Goal: Find specific page/section

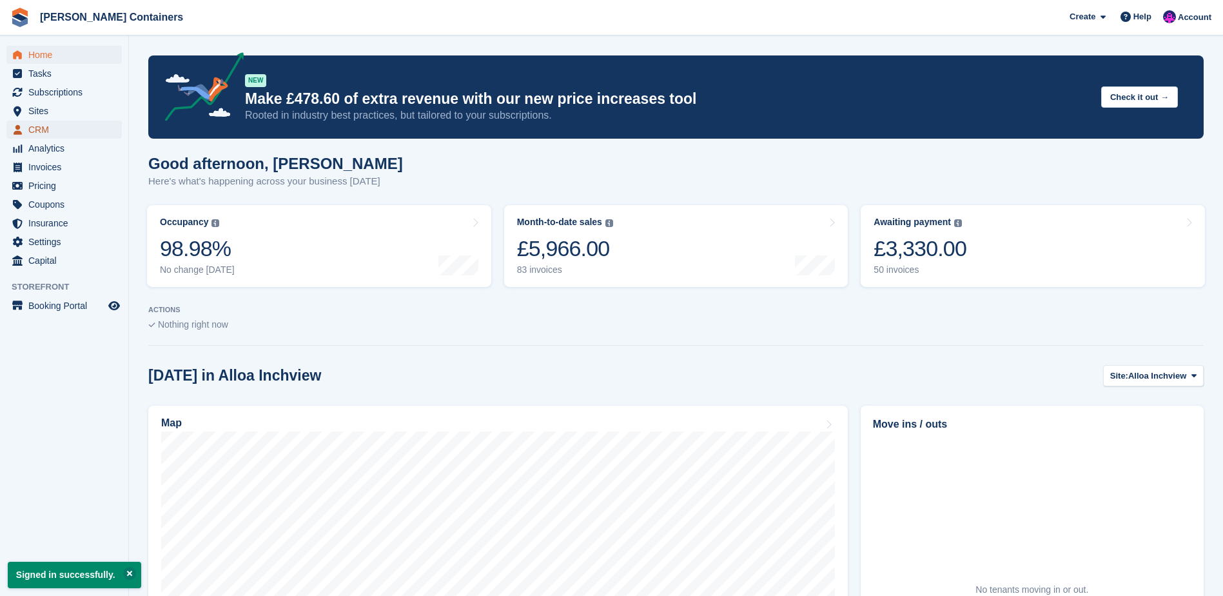
click at [39, 130] on span "CRM" at bounding box center [66, 130] width 77 height 18
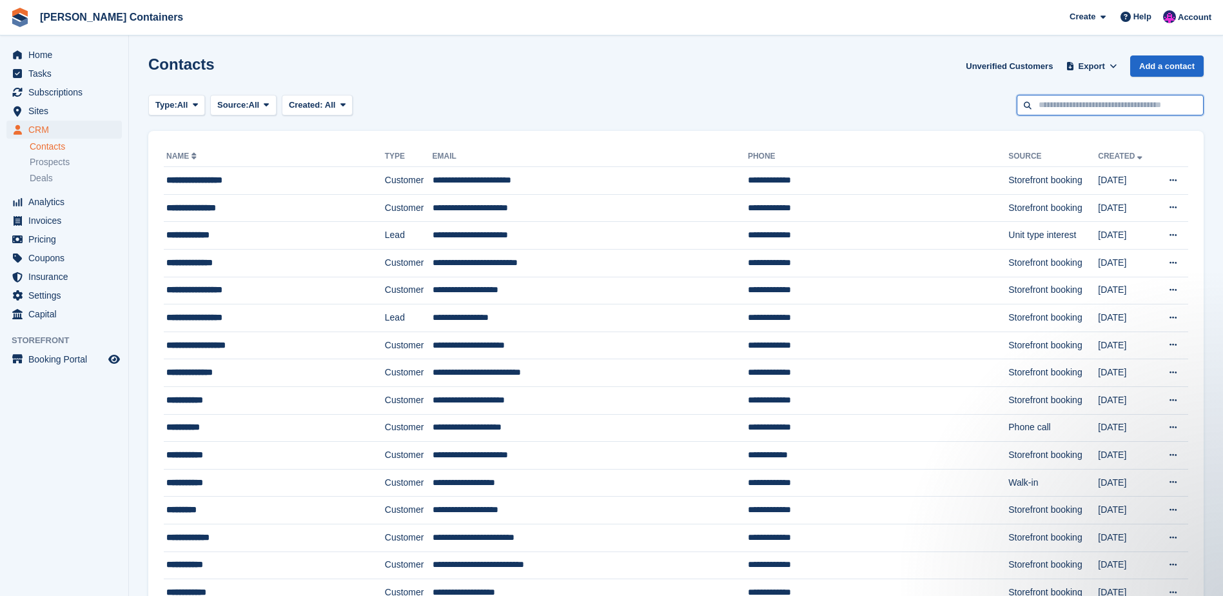
click at [1061, 108] on input "text" at bounding box center [1110, 105] width 187 height 21
type input "*"
click at [66, 110] on span "Sites" at bounding box center [66, 111] width 77 height 18
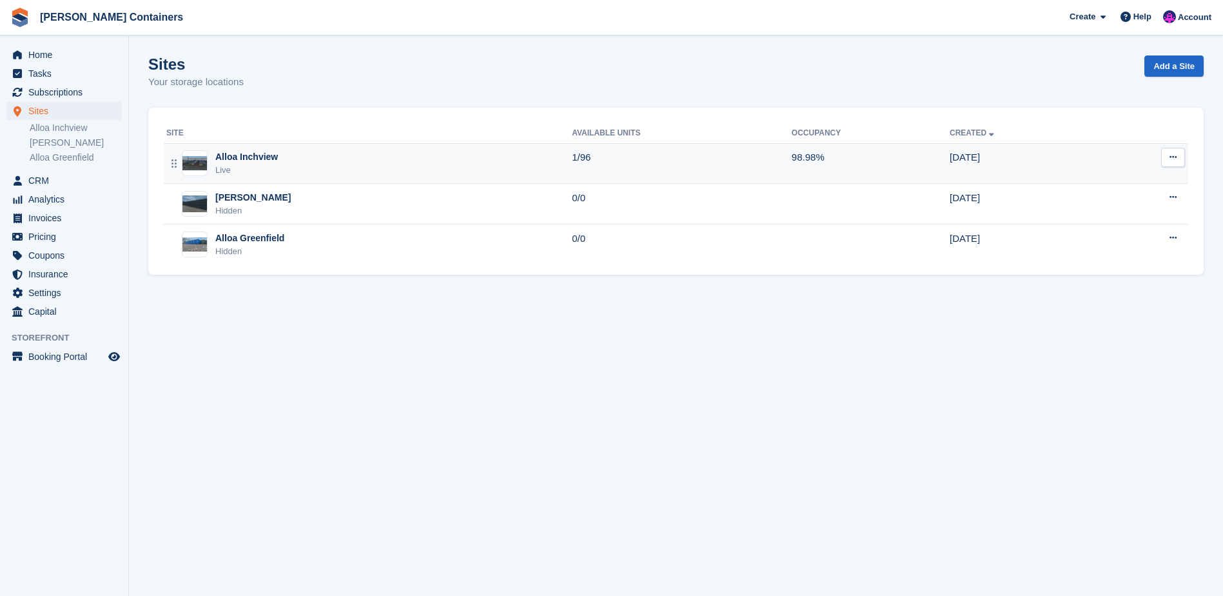
click at [380, 166] on div "Alloa Inchview Live" at bounding box center [369, 163] width 406 height 26
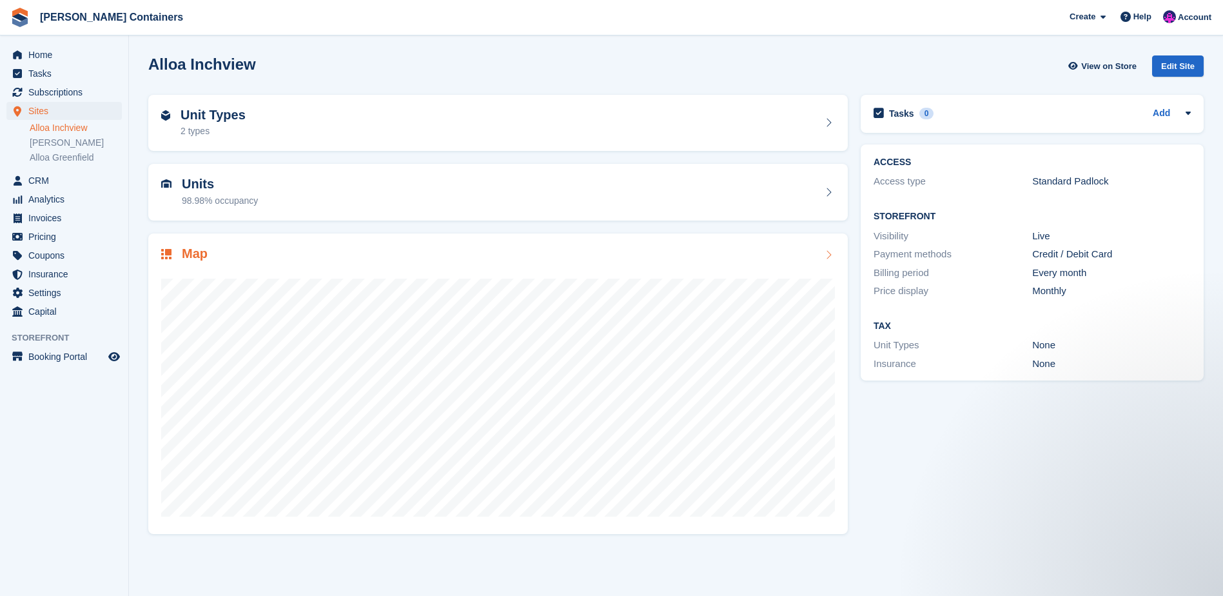
click at [404, 251] on div "Map" at bounding box center [498, 254] width 674 height 17
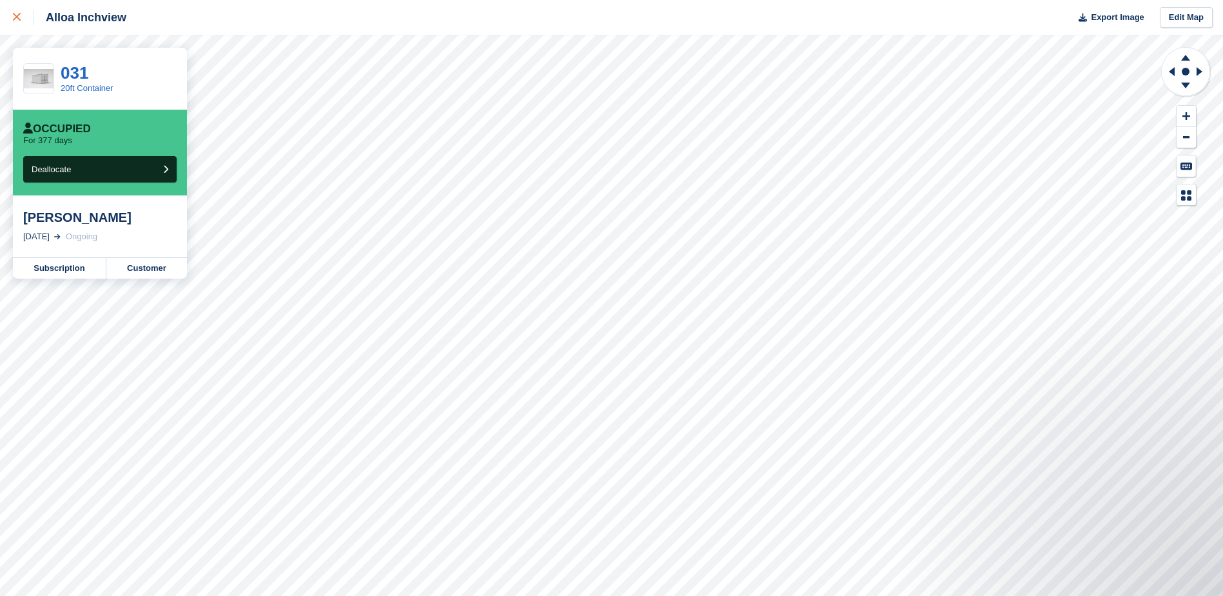
click at [15, 13] on div at bounding box center [23, 17] width 21 height 15
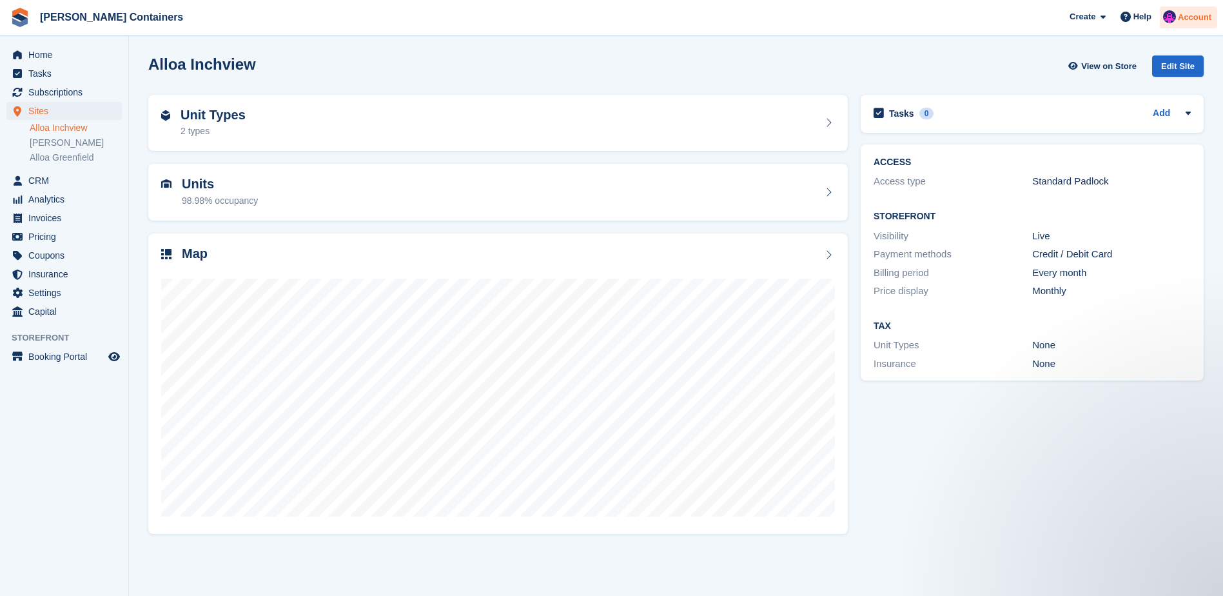
click at [1179, 7] on div "Account" at bounding box center [1188, 17] width 57 height 23
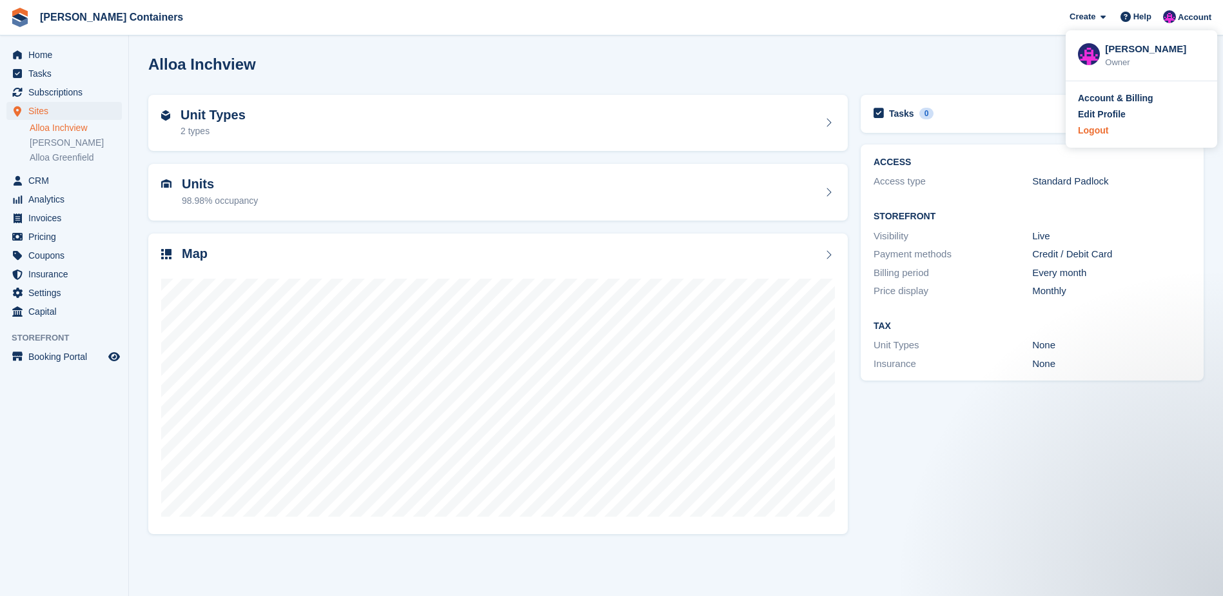
click at [1100, 128] on div "Logout" at bounding box center [1093, 131] width 30 height 14
